Goal: Task Accomplishment & Management: Use online tool/utility

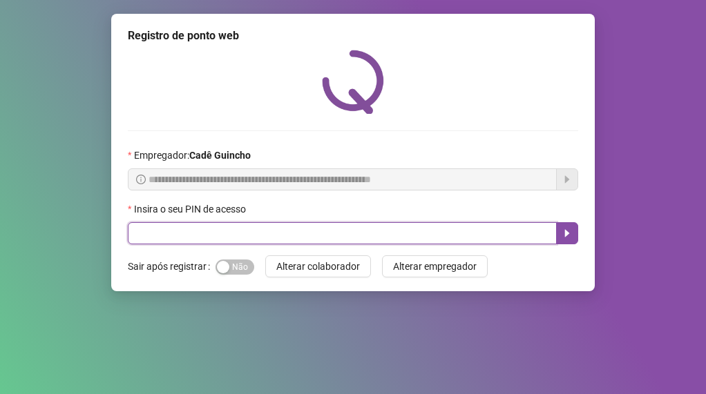
click at [201, 236] on input "text" at bounding box center [342, 233] width 429 height 22
type input "*****"
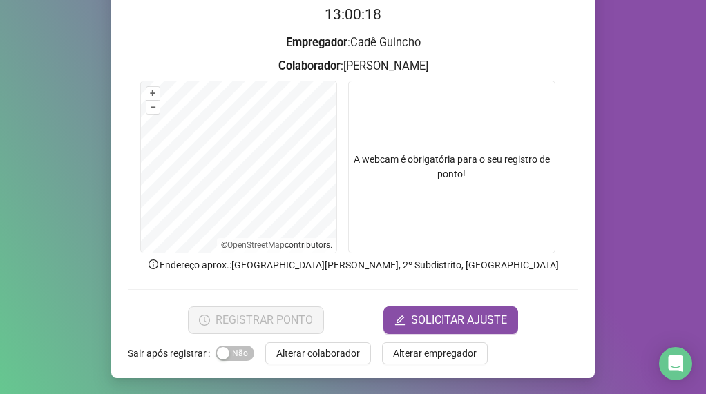
scroll to position [145, 0]
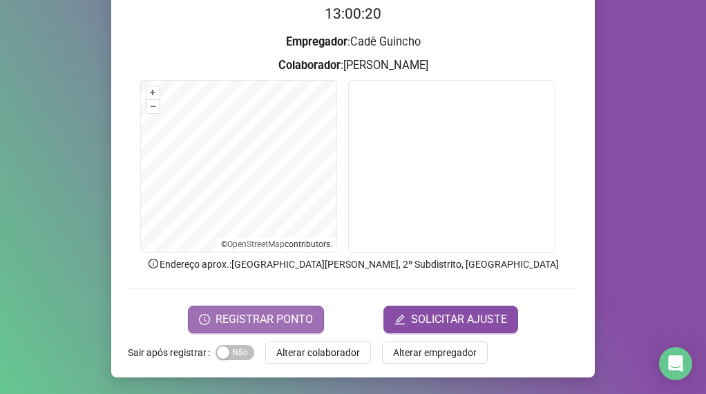
click at [242, 322] on span "REGISTRAR PONTO" at bounding box center [264, 320] width 97 height 17
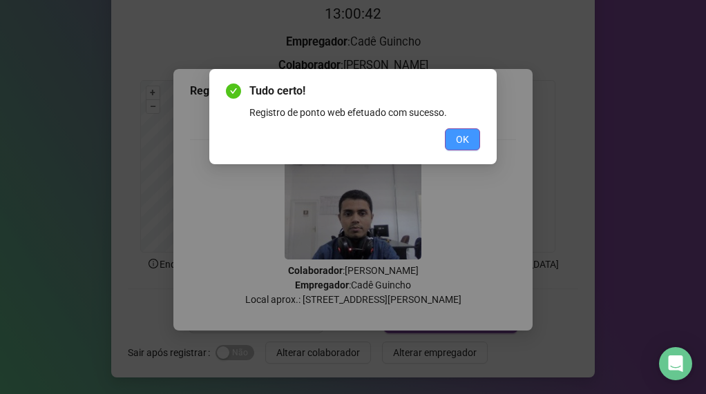
click at [459, 135] on span "OK" at bounding box center [462, 139] width 13 height 15
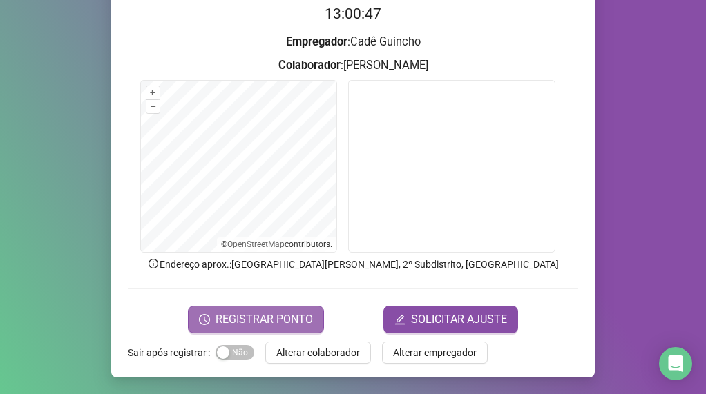
click at [249, 318] on span "REGISTRAR PONTO" at bounding box center [264, 320] width 97 height 17
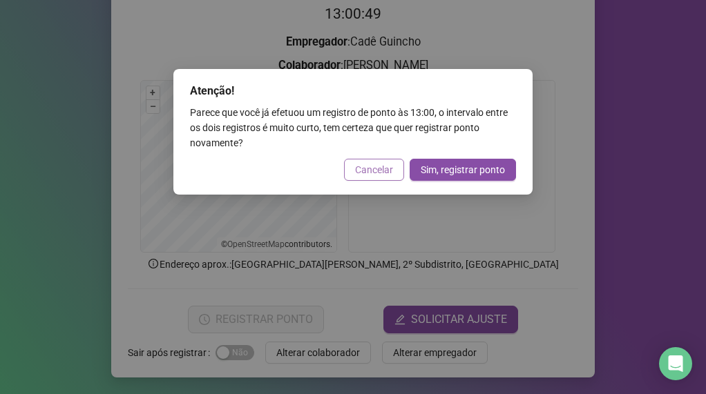
click at [374, 167] on span "Cancelar" at bounding box center [374, 169] width 38 height 15
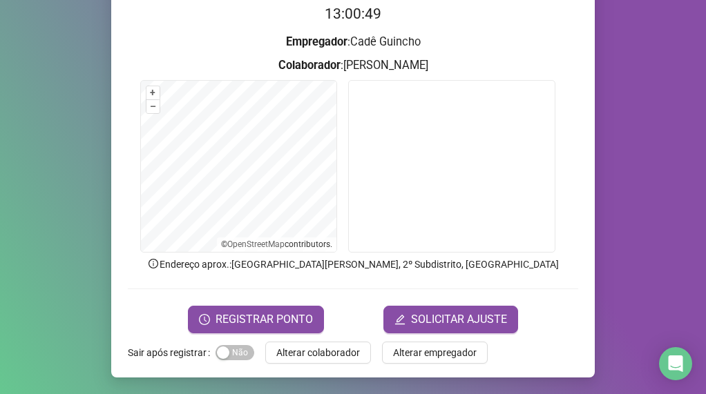
click at [255, 317] on span "REGISTRAR PONTO" at bounding box center [264, 320] width 97 height 17
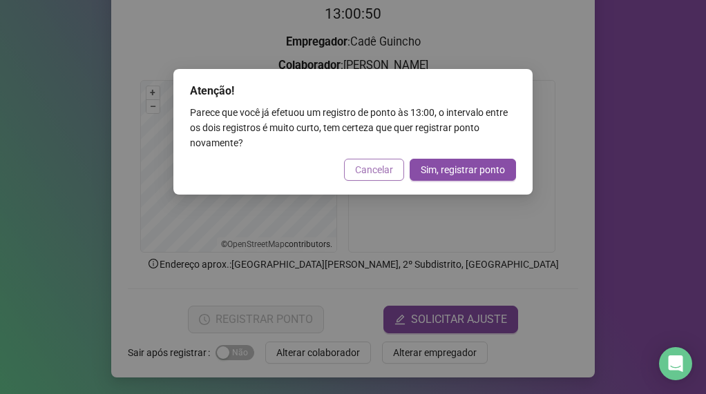
click at [356, 172] on span "Cancelar" at bounding box center [374, 169] width 38 height 15
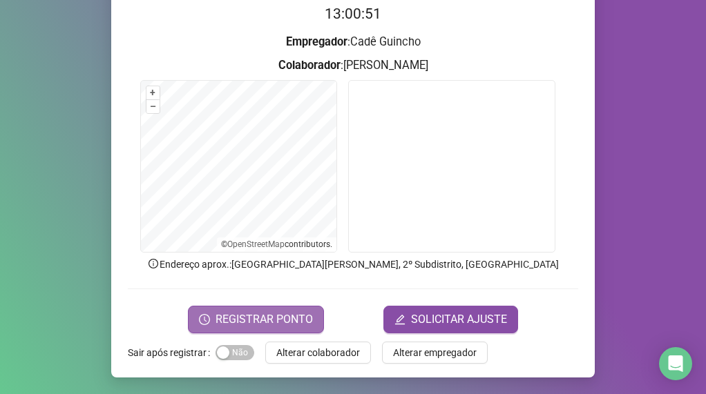
click at [266, 314] on span "REGISTRAR PONTO" at bounding box center [264, 320] width 97 height 17
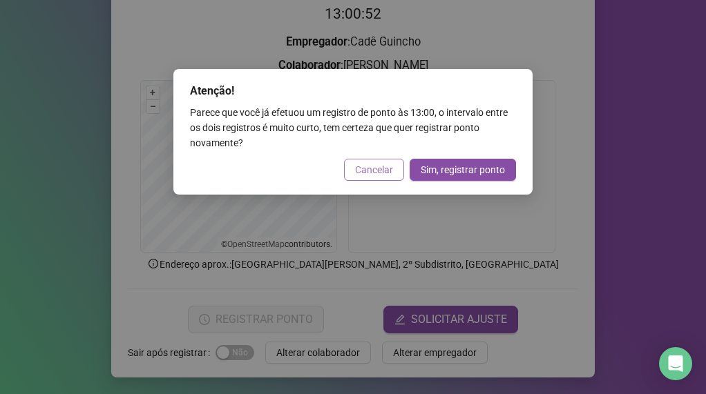
click at [370, 164] on span "Cancelar" at bounding box center [374, 169] width 38 height 15
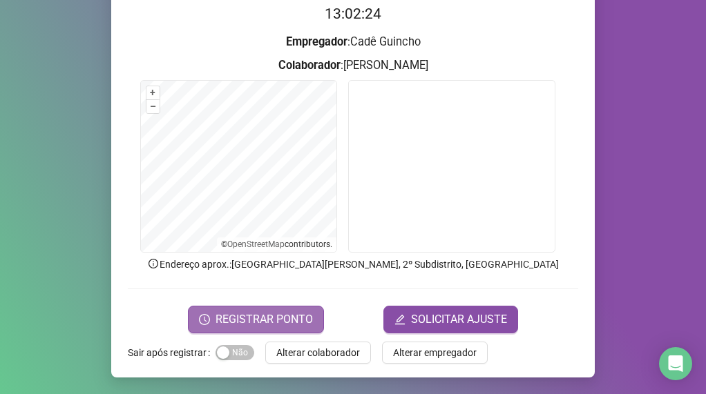
click at [255, 313] on span "REGISTRAR PONTO" at bounding box center [264, 320] width 97 height 17
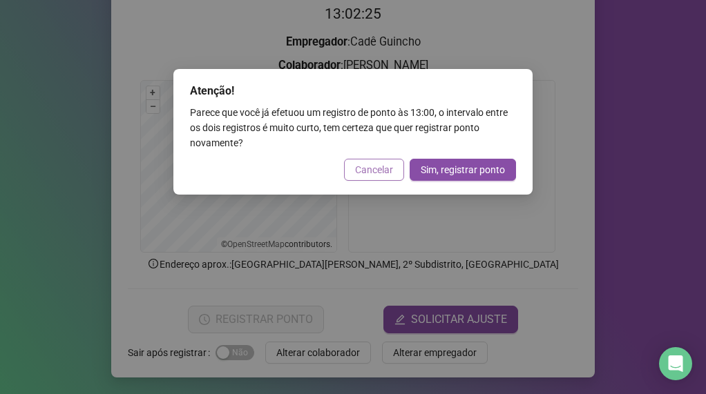
click at [362, 176] on span "Cancelar" at bounding box center [374, 169] width 38 height 15
